Goal: Find specific fact: Find specific fact

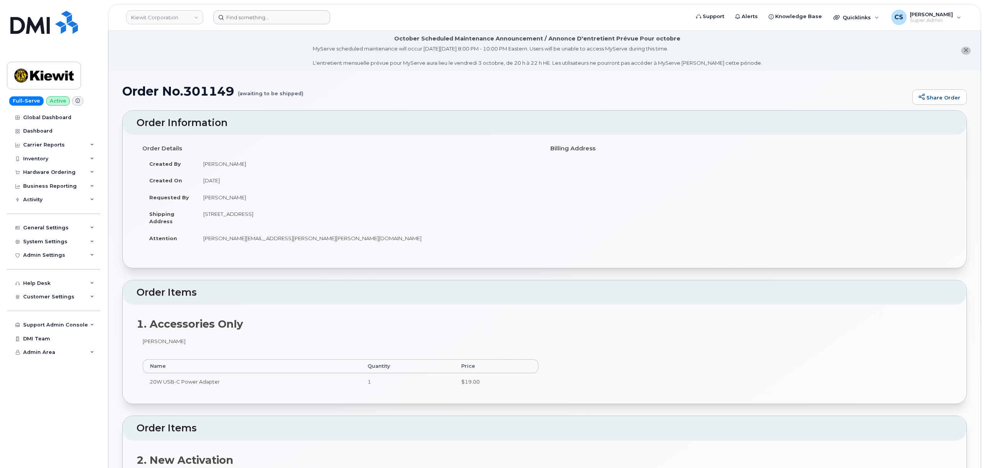
scroll to position [257, 0]
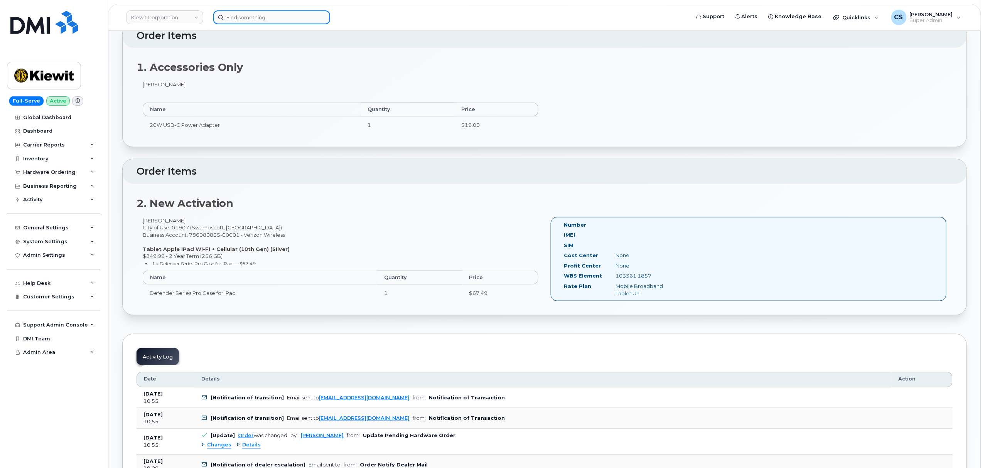
click at [270, 16] on input at bounding box center [271, 17] width 117 height 14
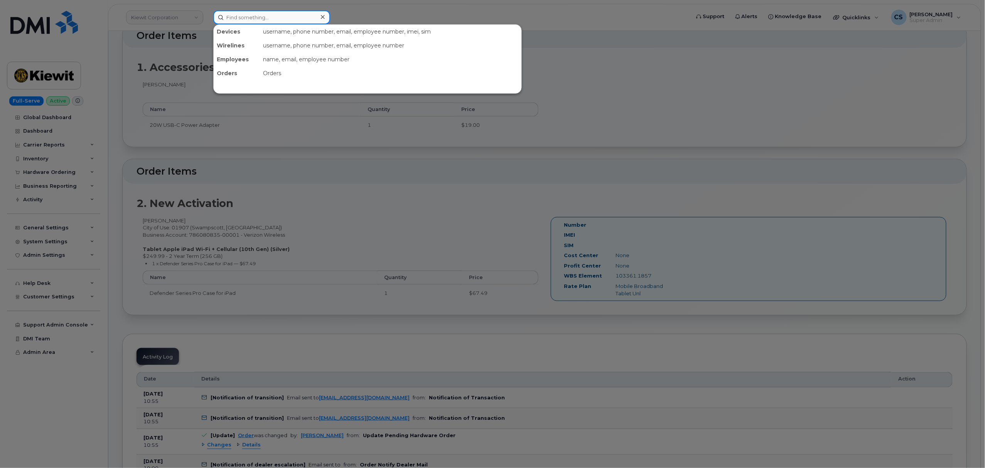
paste input "301543"
type input "301543"
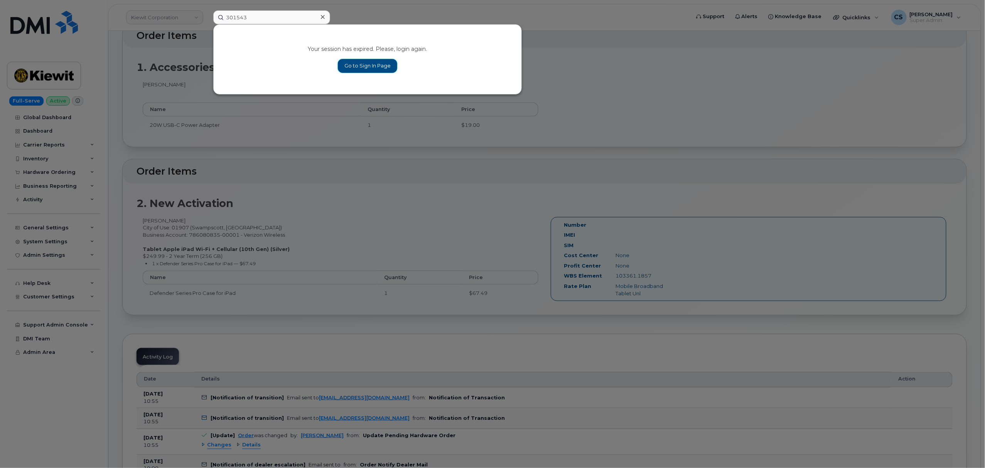
click at [352, 64] on link "Go to Sign In Page" at bounding box center [367, 66] width 59 height 14
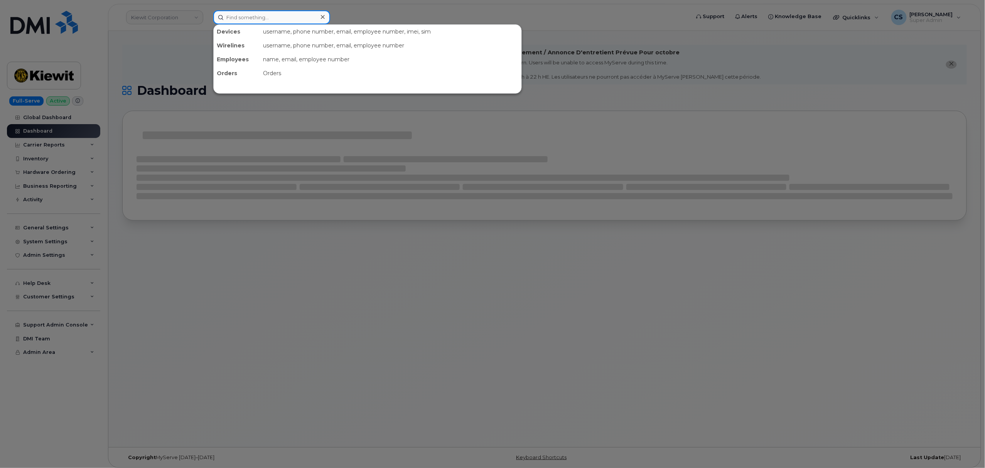
click at [261, 15] on input at bounding box center [271, 17] width 117 height 14
paste input "301543"
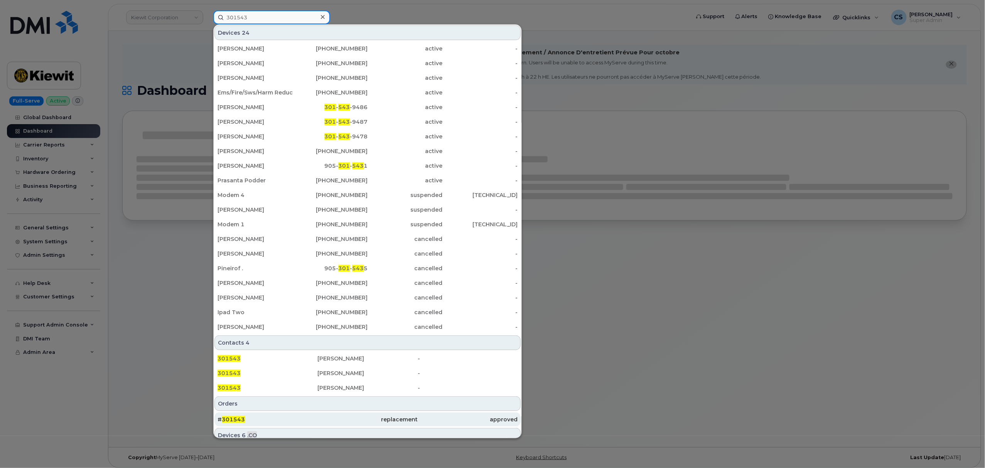
type input "301543"
click at [238, 422] on span "301543" at bounding box center [233, 419] width 23 height 7
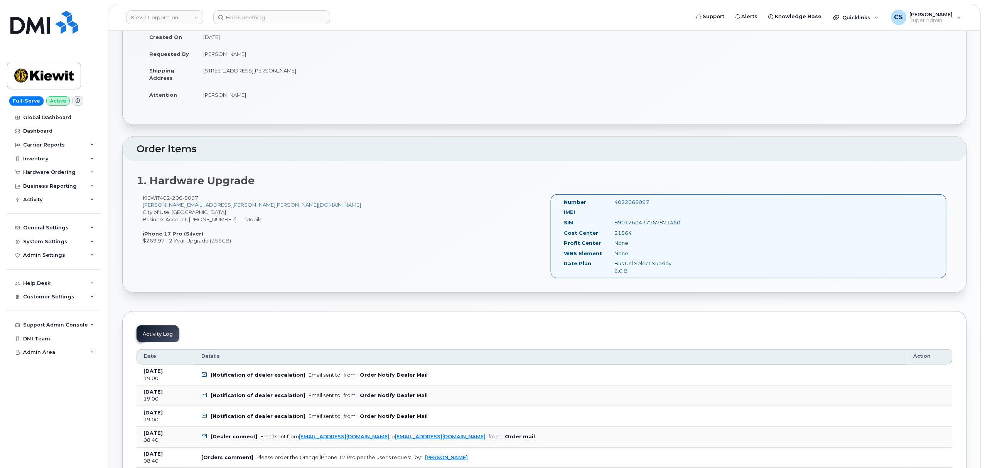
scroll to position [154, 0]
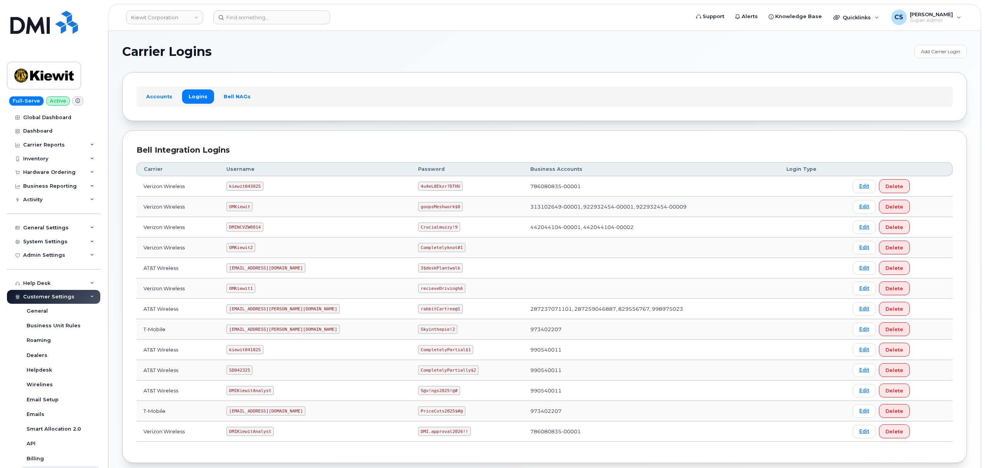
scroll to position [42, 0]
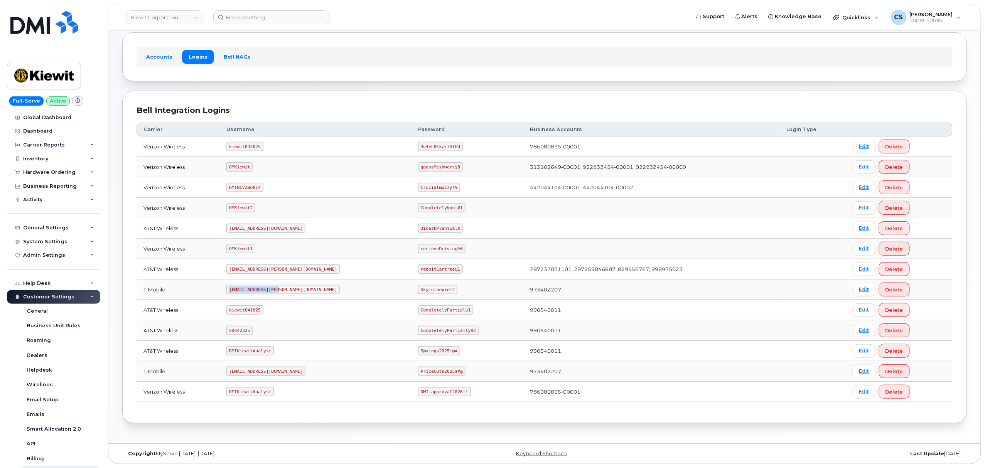
drag, startPoint x: 281, startPoint y: 290, endPoint x: 223, endPoint y: 287, distance: 58.3
click at [223, 287] on tr "T-Mobile [EMAIL_ADDRESS][PERSON_NAME][DOMAIN_NAME] Skyinthepie!2 973402207 Edit…" at bounding box center [544, 290] width 816 height 20
copy tr "ms-kiewit@dminc.com"
drag, startPoint x: 417, startPoint y: 289, endPoint x: 384, endPoint y: 289, distance: 32.8
click at [418, 289] on code "Skyinthepie!2" at bounding box center [437, 289] width 39 height 9
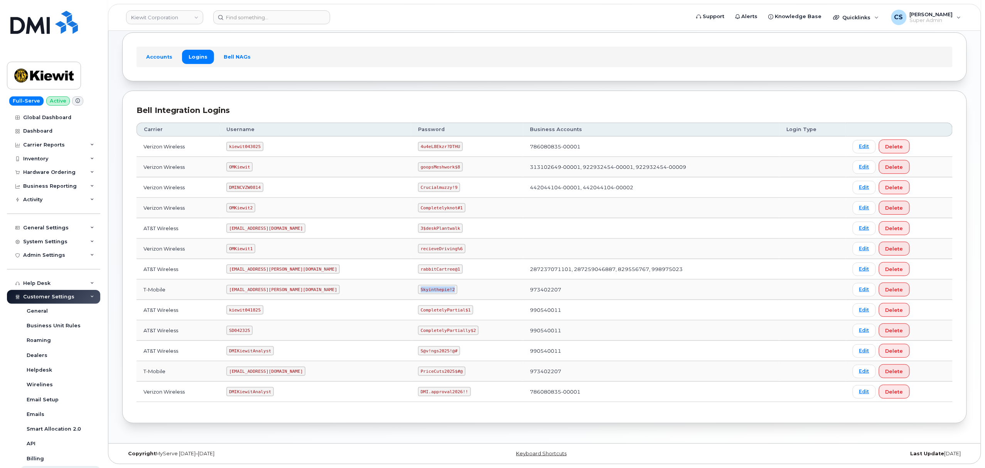
copy code "Skyinthepie!2"
